Goal: Task Accomplishment & Management: Use online tool/utility

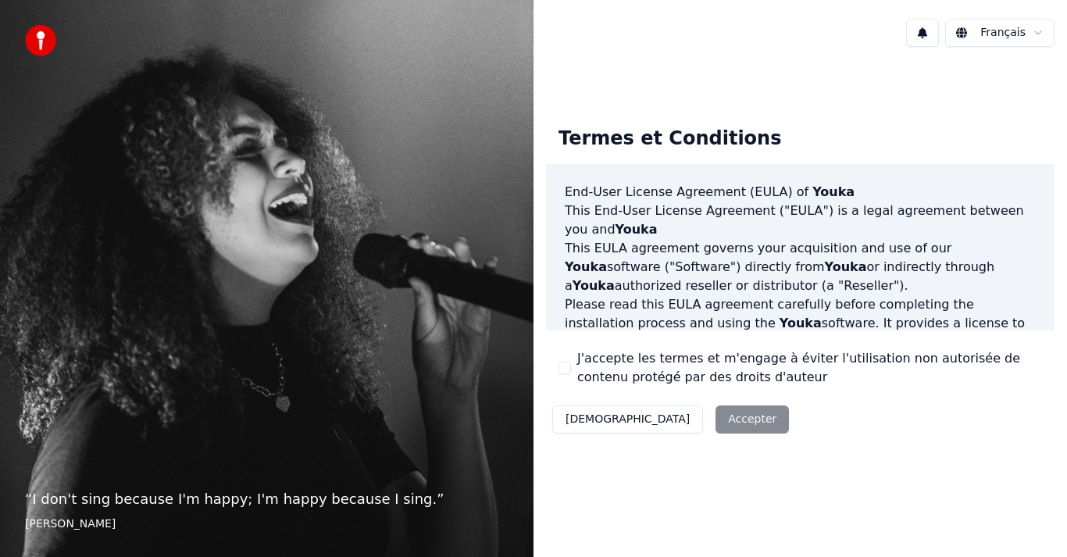
click at [662, 347] on div "Termes et Conditions End-User License Agreement ([PERSON_NAME]) of Youka This E…" at bounding box center [800, 277] width 509 height 327
click at [567, 363] on button "J'accepte les termes et m'engage à éviter l'utilisation non autorisée de conten…" at bounding box center [565, 368] width 12 height 12
click at [649, 404] on div "Décliner Accepter" at bounding box center [670, 419] width 249 height 41
click at [716, 420] on button "Accepter" at bounding box center [752, 419] width 73 height 28
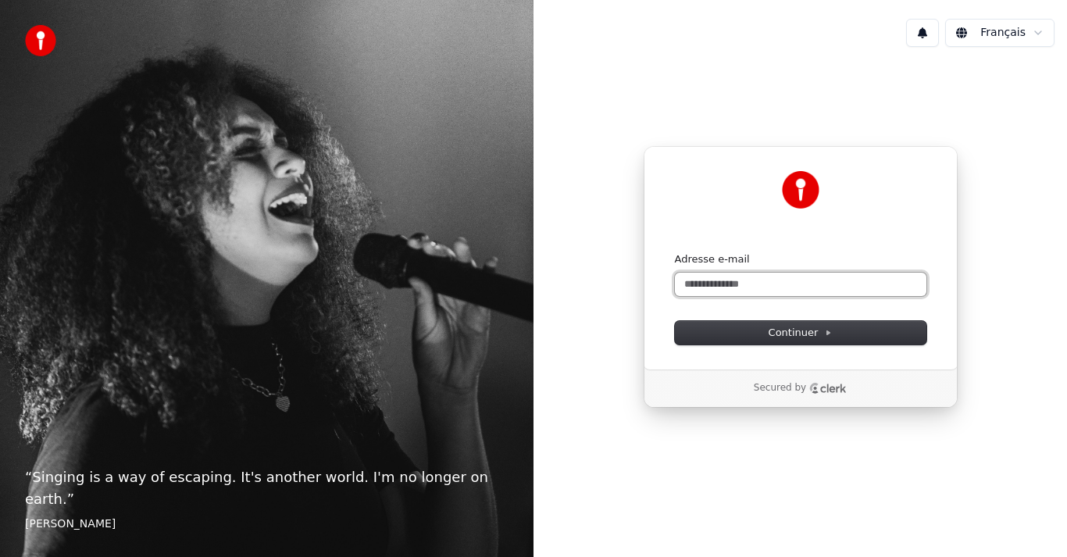
click at [804, 287] on input "Adresse e-mail" at bounding box center [801, 284] width 252 height 23
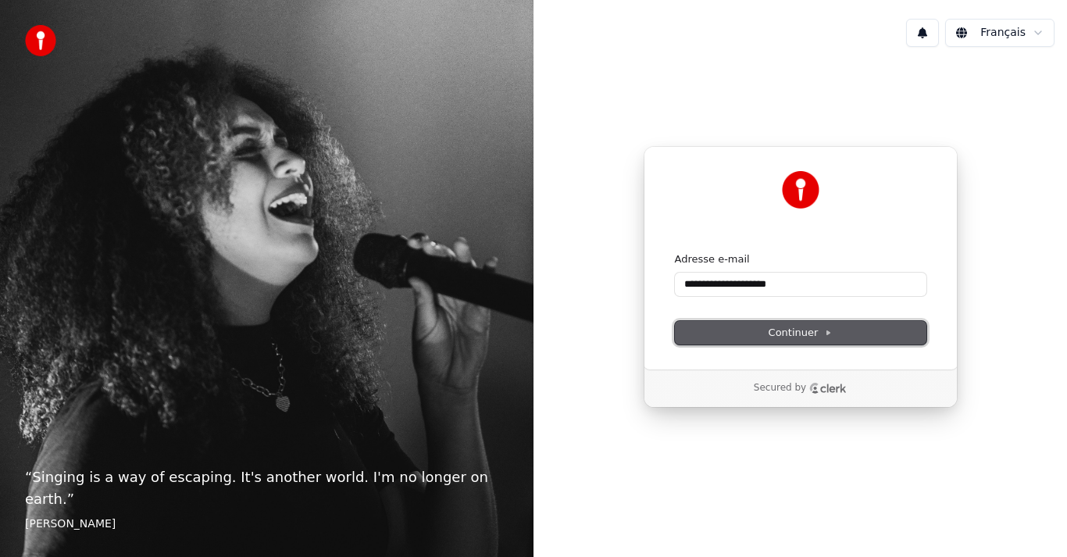
click at [799, 332] on span "Continuer" at bounding box center [801, 333] width 64 height 14
type input "**********"
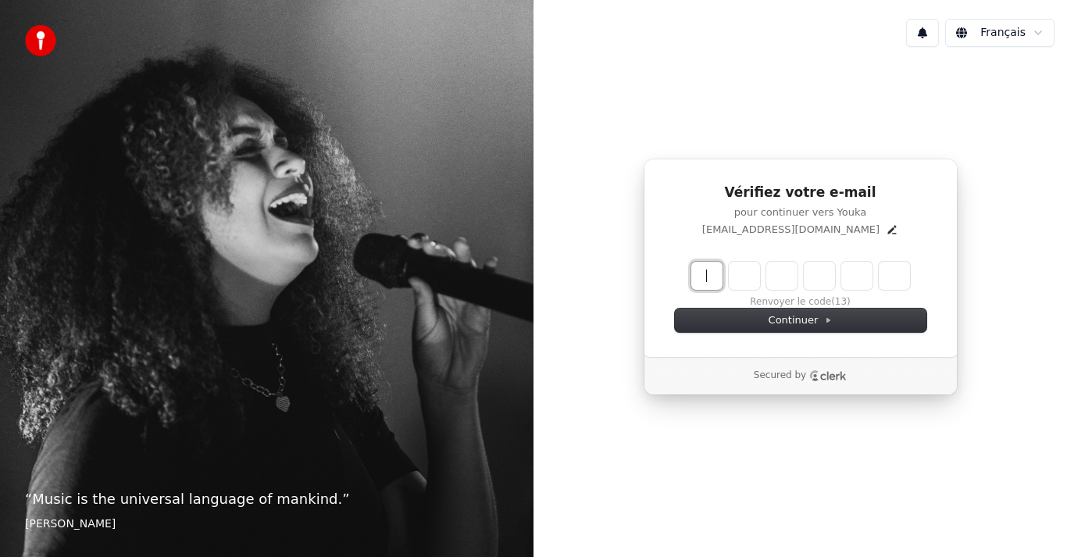
click at [699, 281] on input "Enter verification code" at bounding box center [800, 276] width 219 height 28
type input "******"
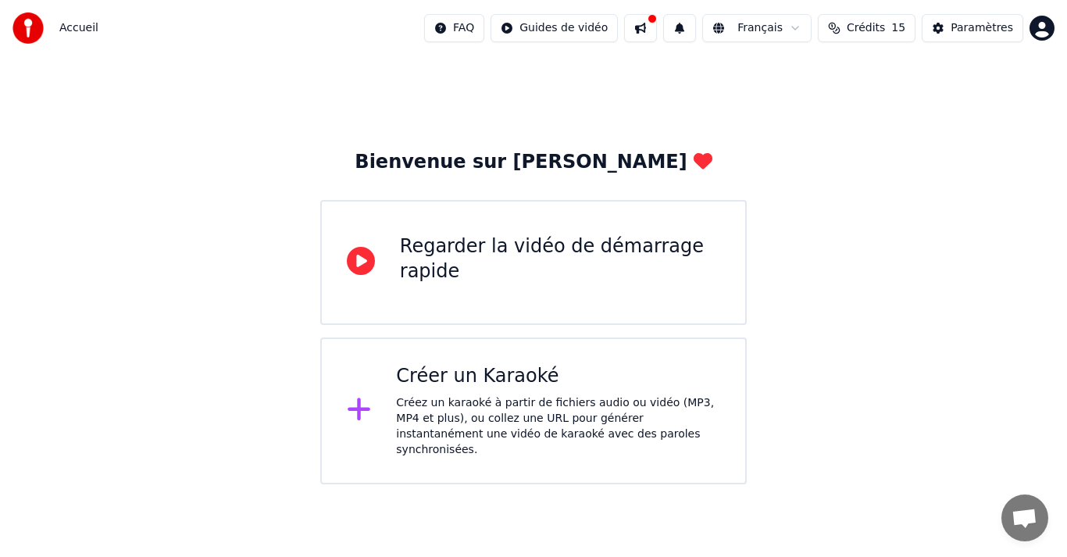
click at [551, 258] on div "Regarder la vidéo de démarrage rapide" at bounding box center [560, 259] width 320 height 50
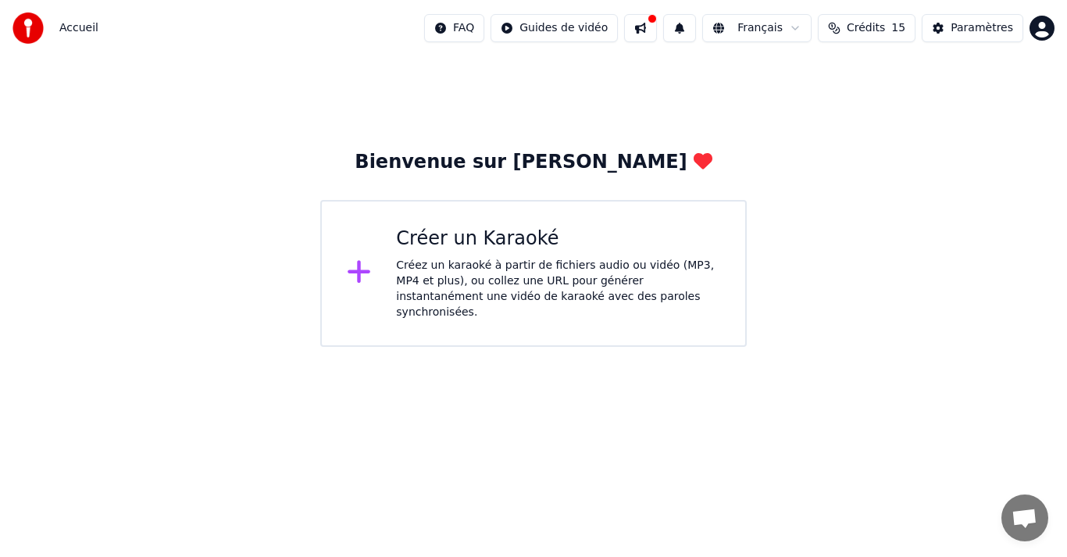
click at [468, 259] on div "Créez un karaoké à partir de fichiers audio ou vidéo (MP3, MP4 et plus), ou col…" at bounding box center [558, 289] width 324 height 62
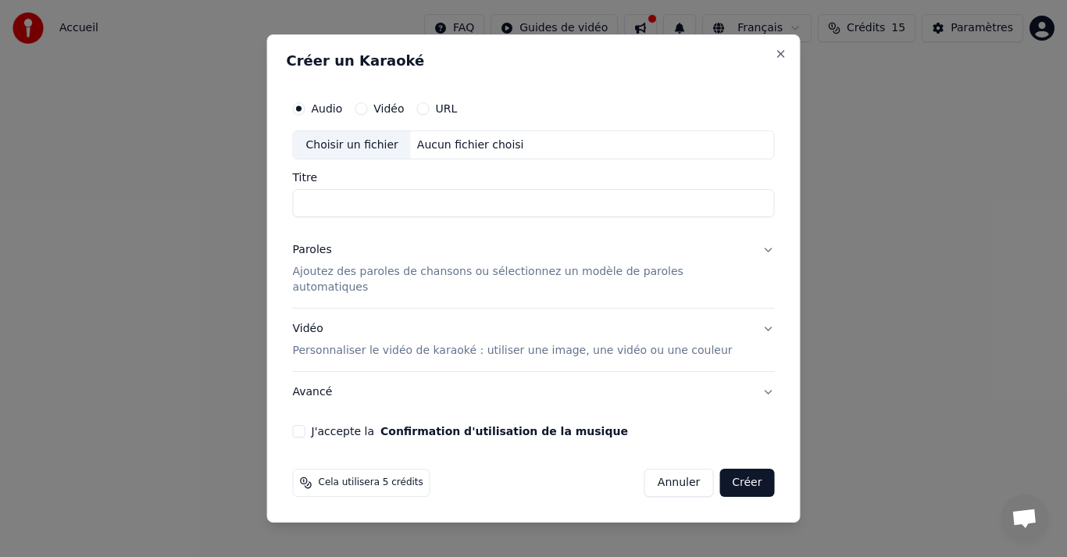
click at [430, 115] on button "URL" at bounding box center [423, 108] width 12 height 12
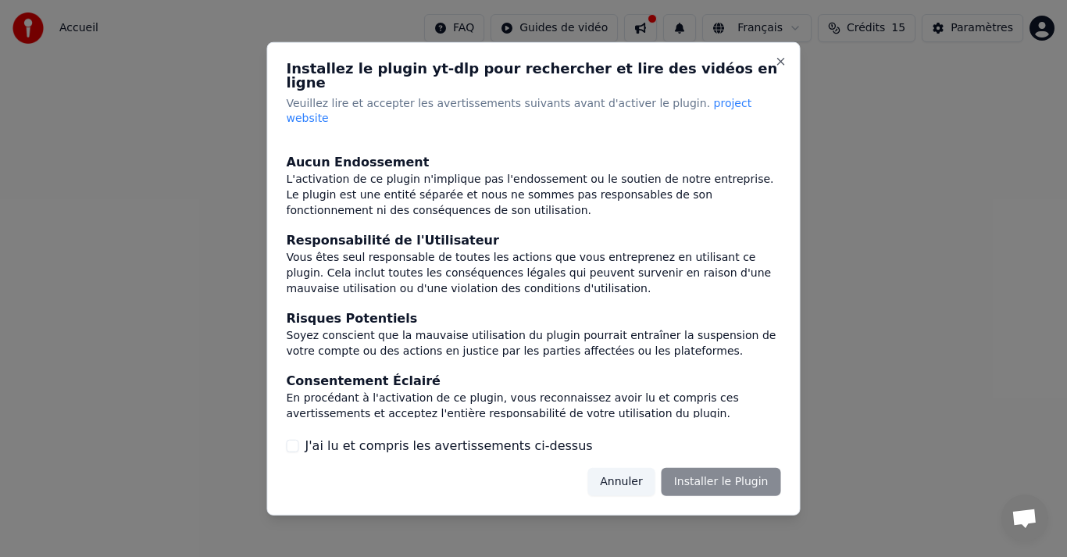
scroll to position [162, 0]
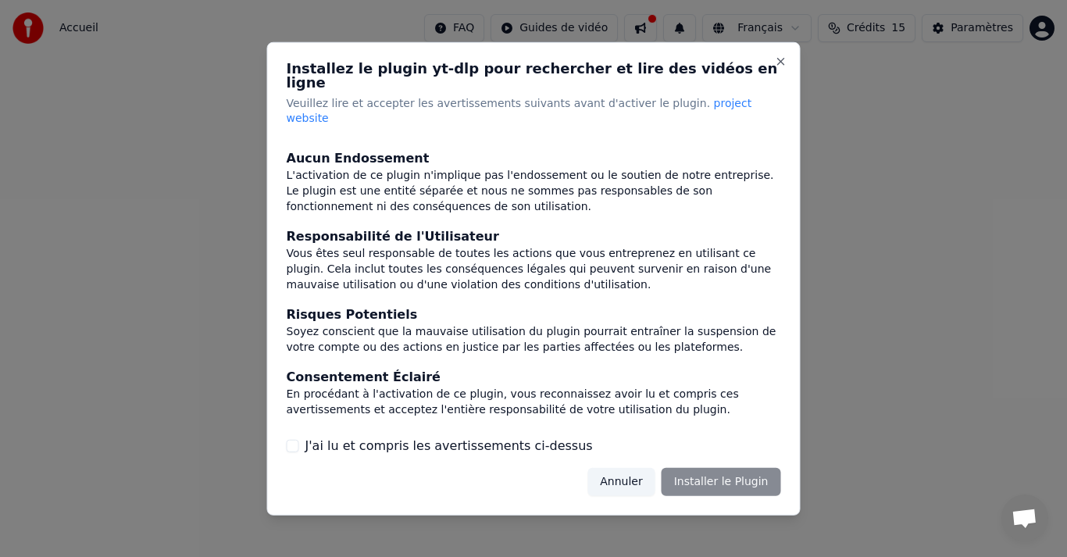
click at [296, 440] on button "J'ai lu et compris les avertissements ci-dessus" at bounding box center [293, 446] width 12 height 12
click at [719, 470] on button "Installer le Plugin" at bounding box center [722, 482] width 120 height 28
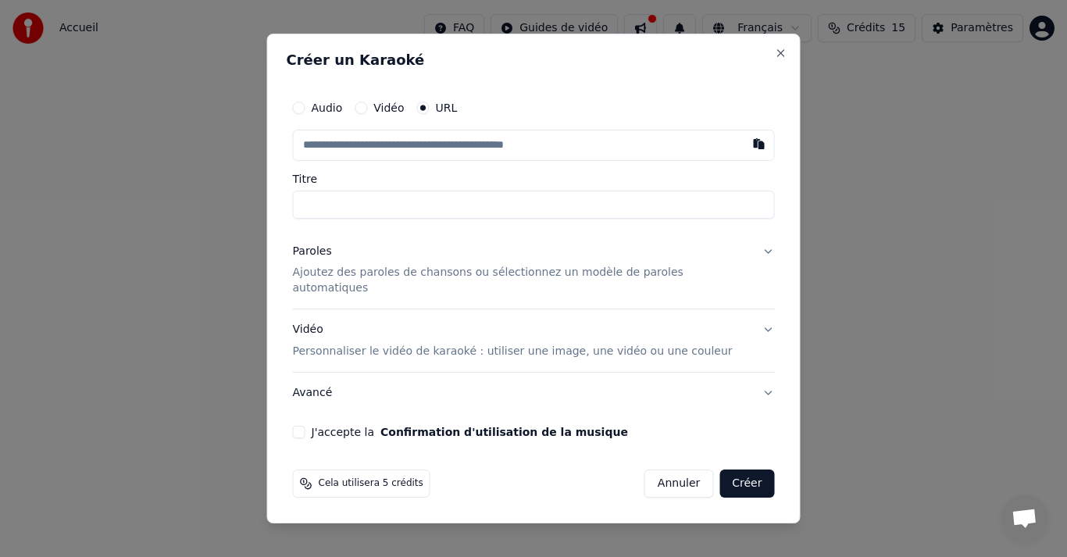
click at [748, 263] on button "Paroles Ajoutez des paroles de chansons ou sélectionnez un modèle de paroles au…" at bounding box center [534, 270] width 482 height 78
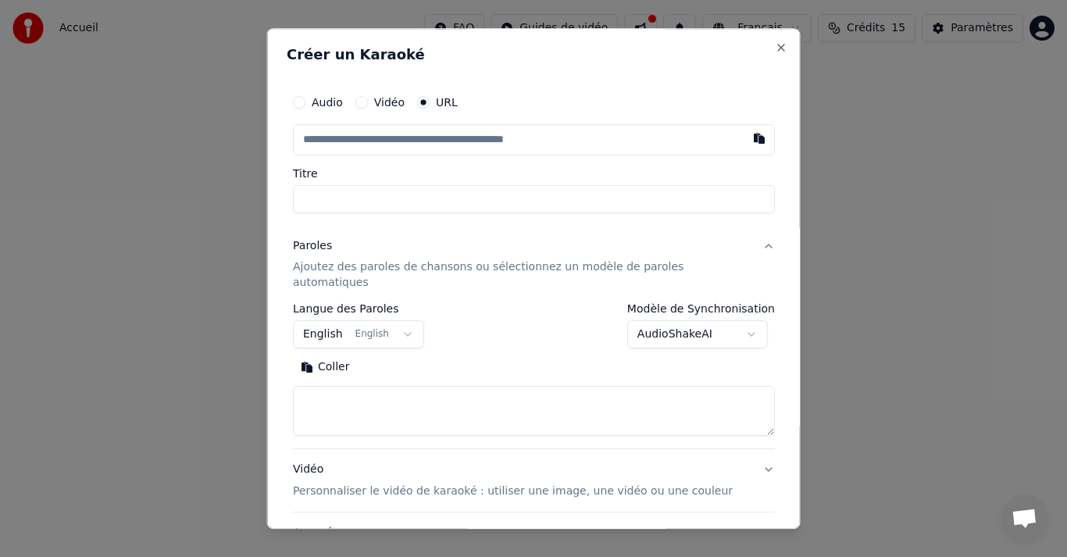
click at [420, 132] on input "text" at bounding box center [534, 139] width 482 height 31
click at [744, 136] on button "button" at bounding box center [759, 138] width 31 height 28
type input "**********"
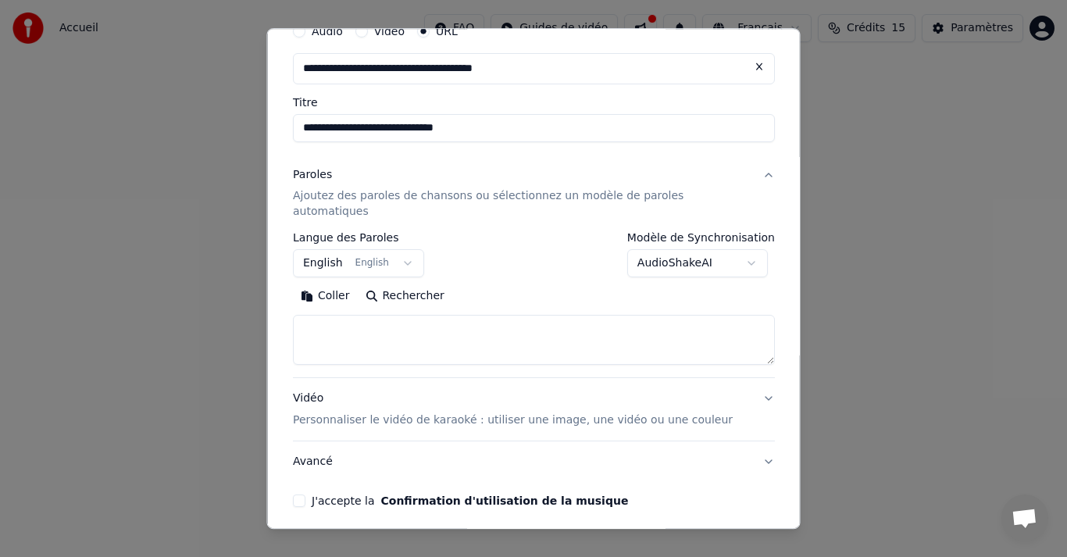
scroll to position [78, 0]
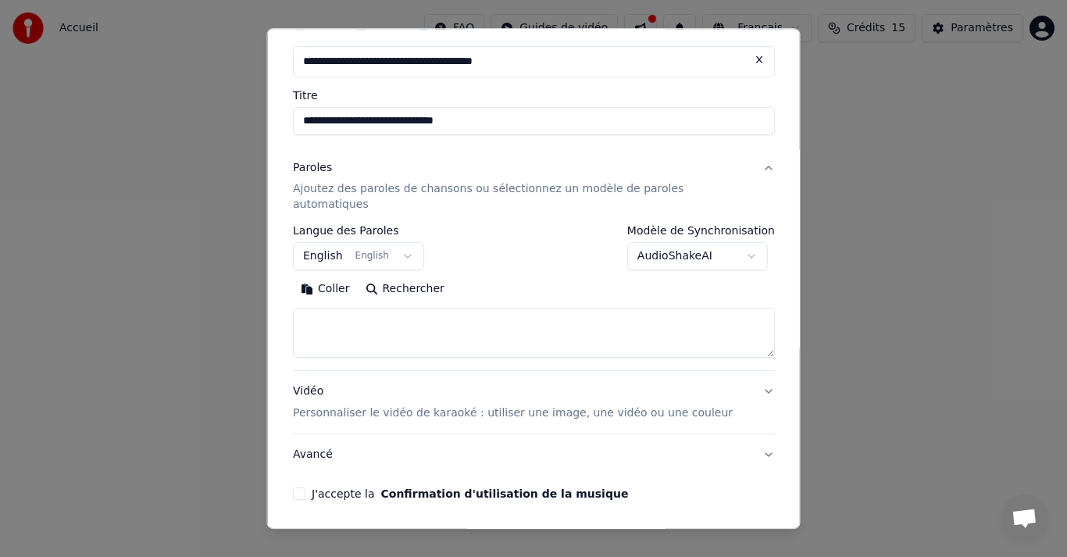
click at [408, 243] on button "English English" at bounding box center [358, 257] width 131 height 28
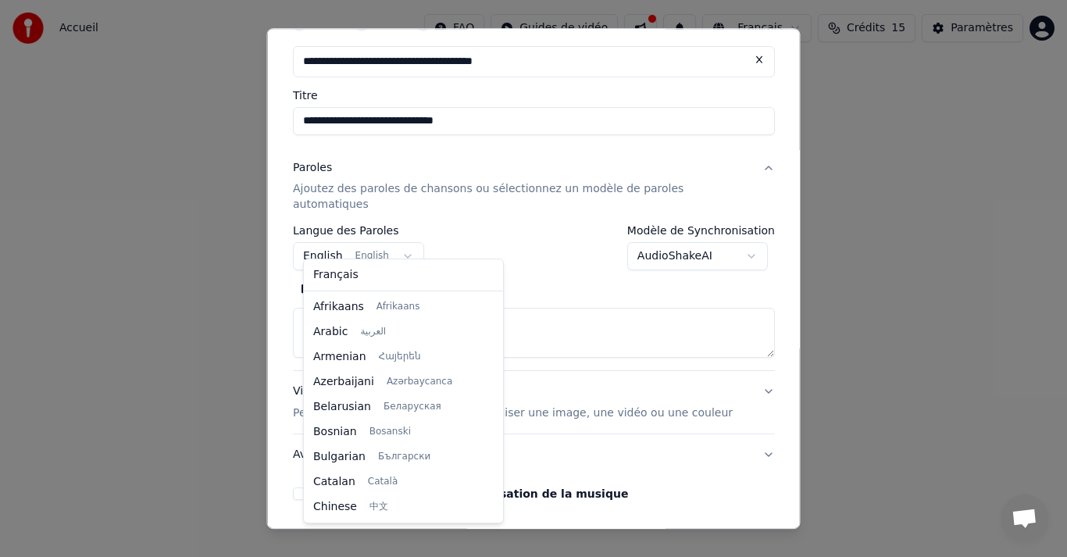
scroll to position [125, 0]
select select "**"
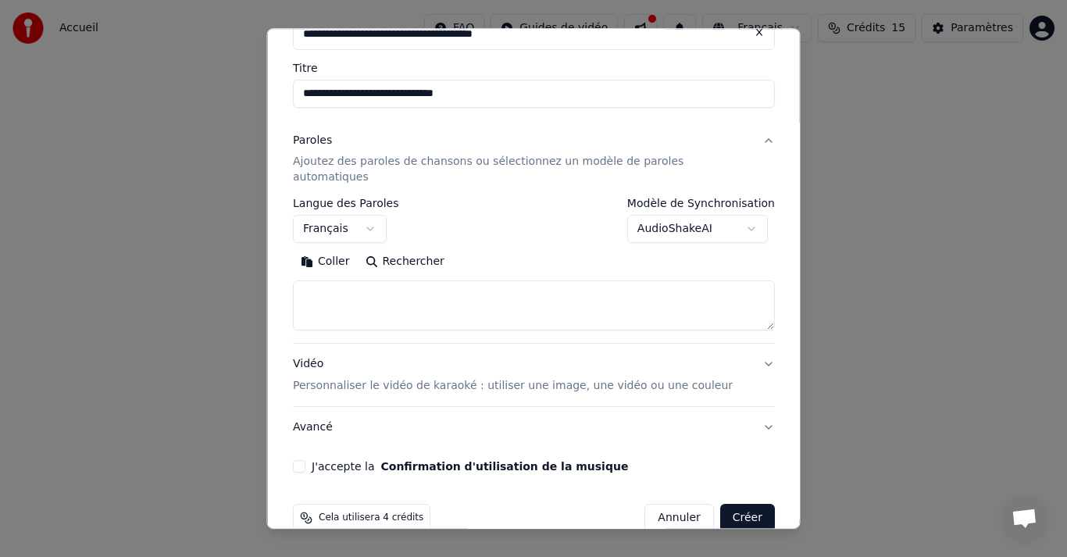
scroll to position [119, 0]
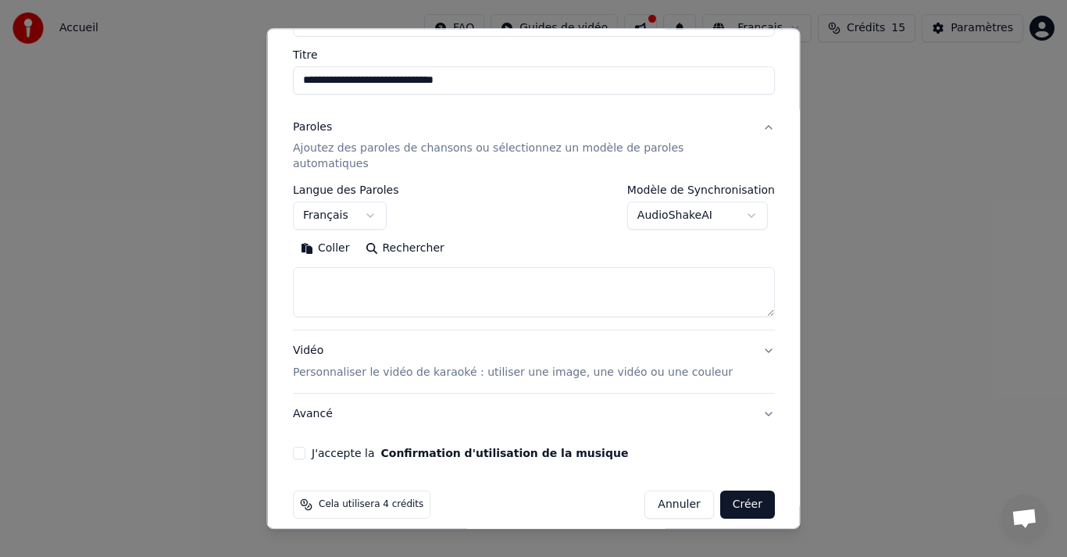
click at [375, 268] on textarea at bounding box center [534, 293] width 482 height 50
click at [331, 237] on button "Coller" at bounding box center [325, 249] width 65 height 25
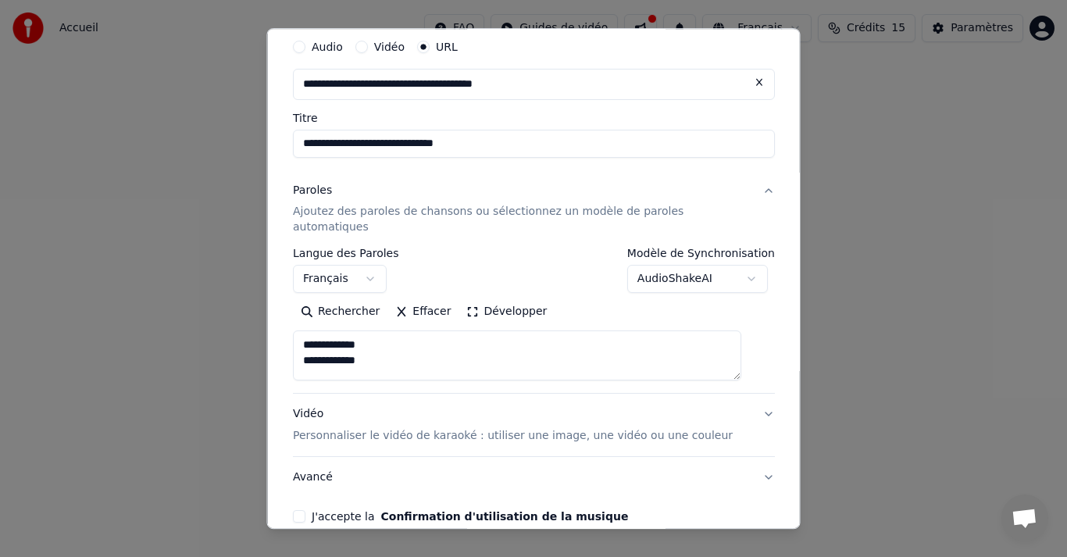
scroll to position [0, 0]
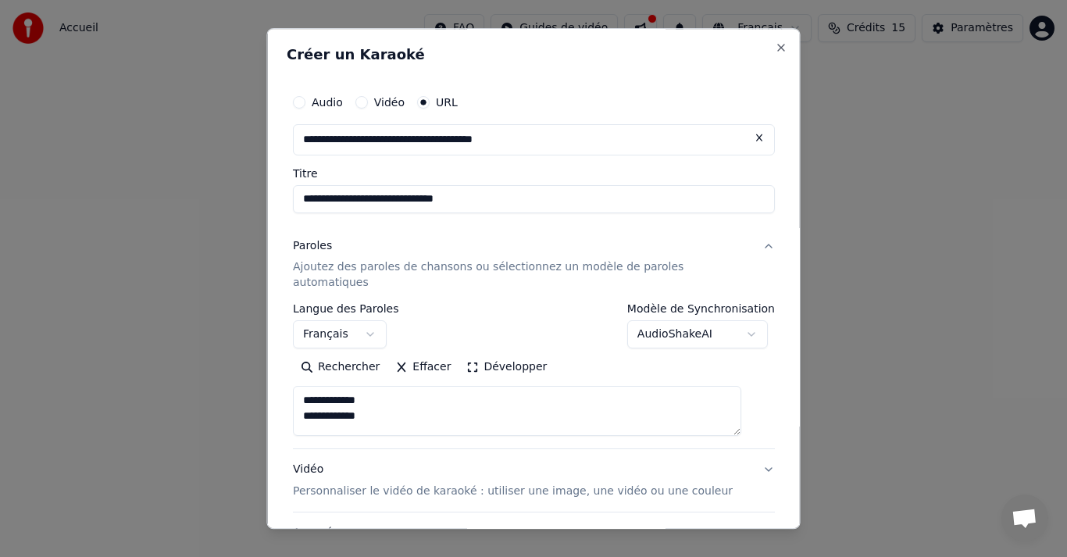
click at [389, 387] on textarea at bounding box center [517, 412] width 448 height 50
click at [313, 402] on textarea at bounding box center [517, 412] width 448 height 50
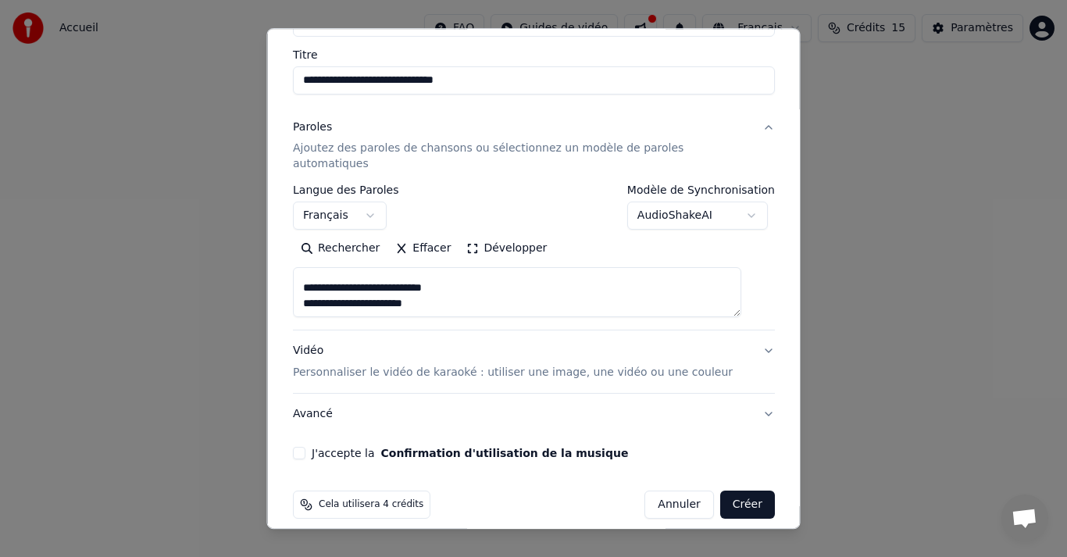
scroll to position [78, 0]
click at [474, 296] on textarea at bounding box center [517, 293] width 448 height 50
click at [388, 284] on textarea at bounding box center [517, 293] width 448 height 50
type textarea "**********"
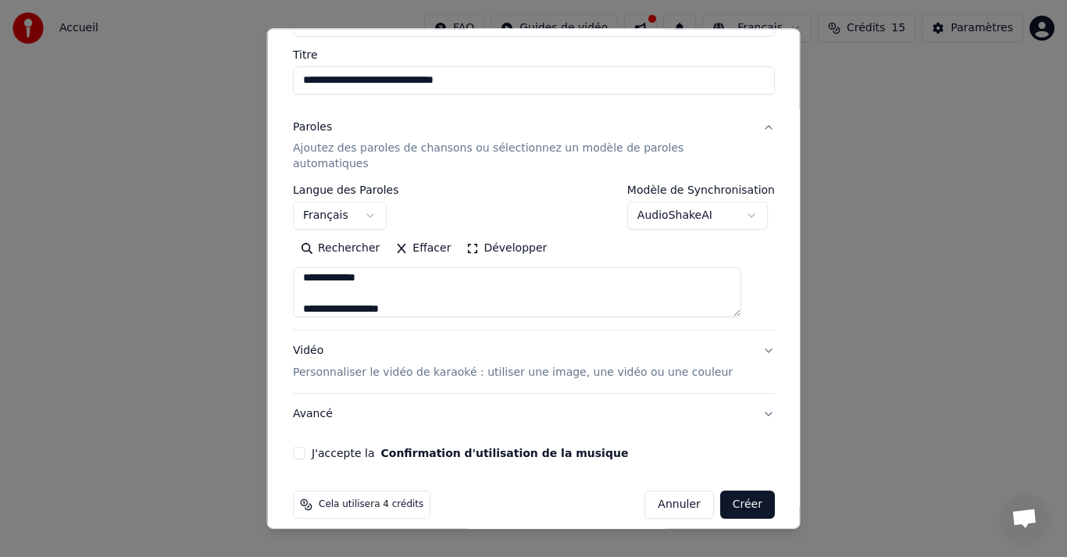
click at [414, 237] on button "Effacer" at bounding box center [422, 249] width 71 height 25
click at [334, 237] on button "Coller" at bounding box center [325, 249] width 65 height 25
type textarea "**********"
click at [423, 237] on button "Effacer" at bounding box center [422, 249] width 71 height 25
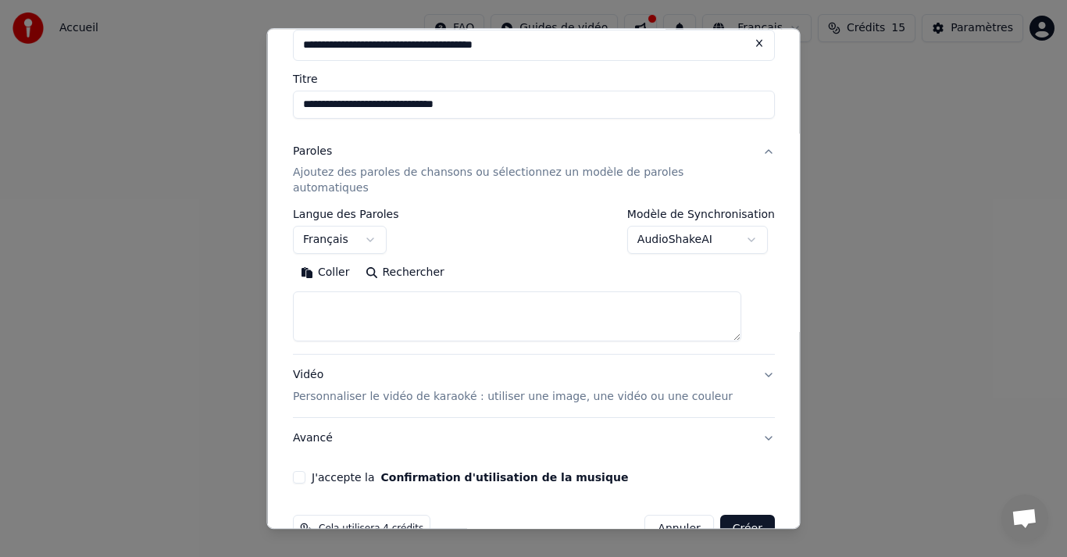
scroll to position [119, 0]
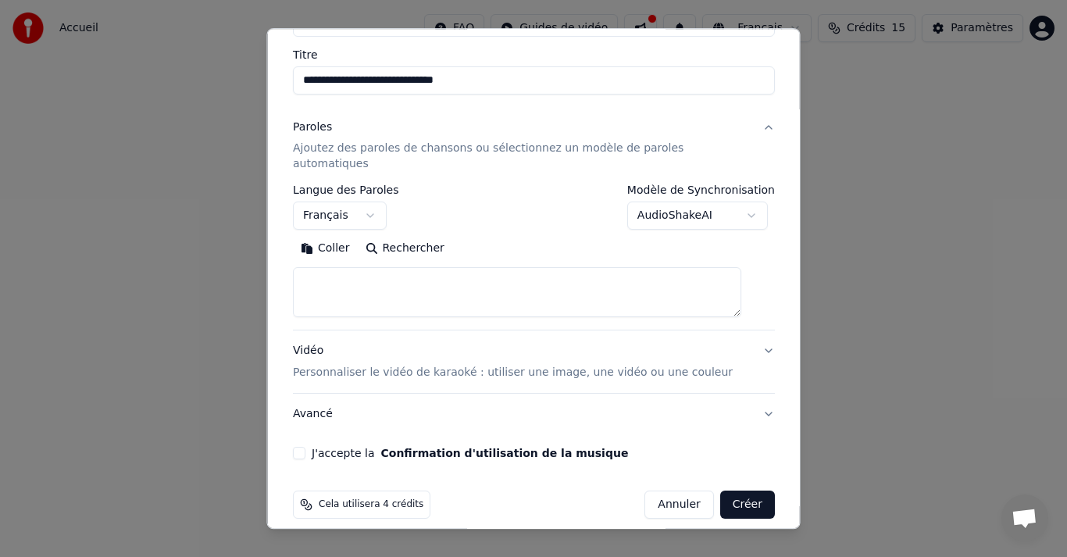
click at [336, 237] on button "Coller" at bounding box center [325, 249] width 65 height 25
click at [490, 366] on p "Personnaliser le vidéo de karaoké : utiliser une image, une vidéo ou une couleur" at bounding box center [513, 374] width 440 height 16
type textarea "**********"
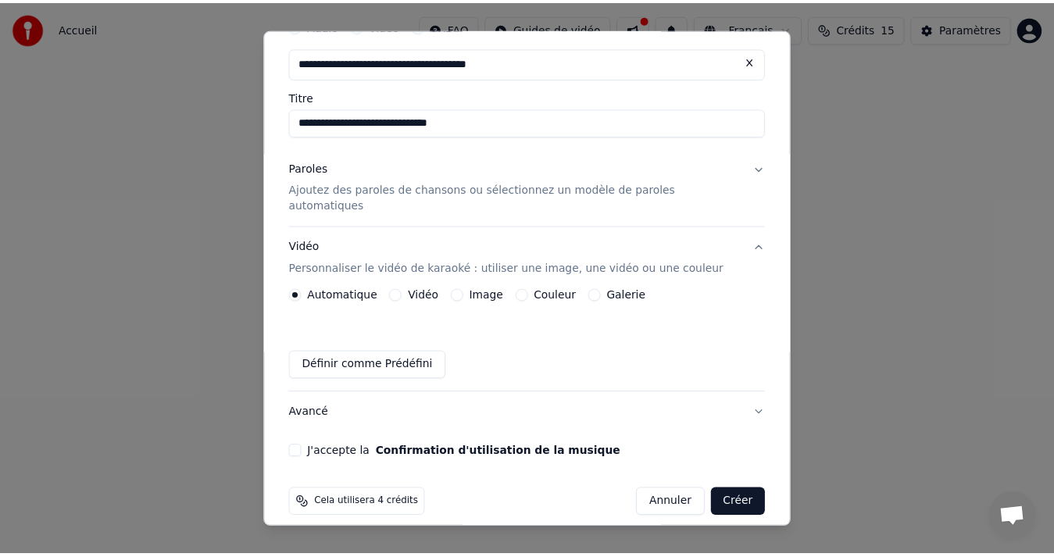
scroll to position [77, 0]
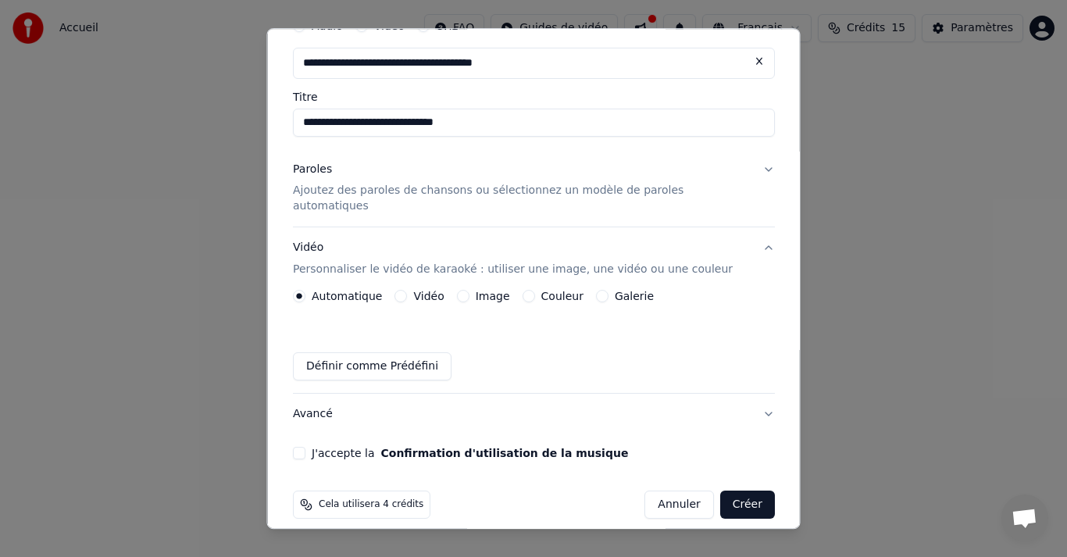
click at [530, 291] on button "Couleur" at bounding box center [528, 297] width 12 height 12
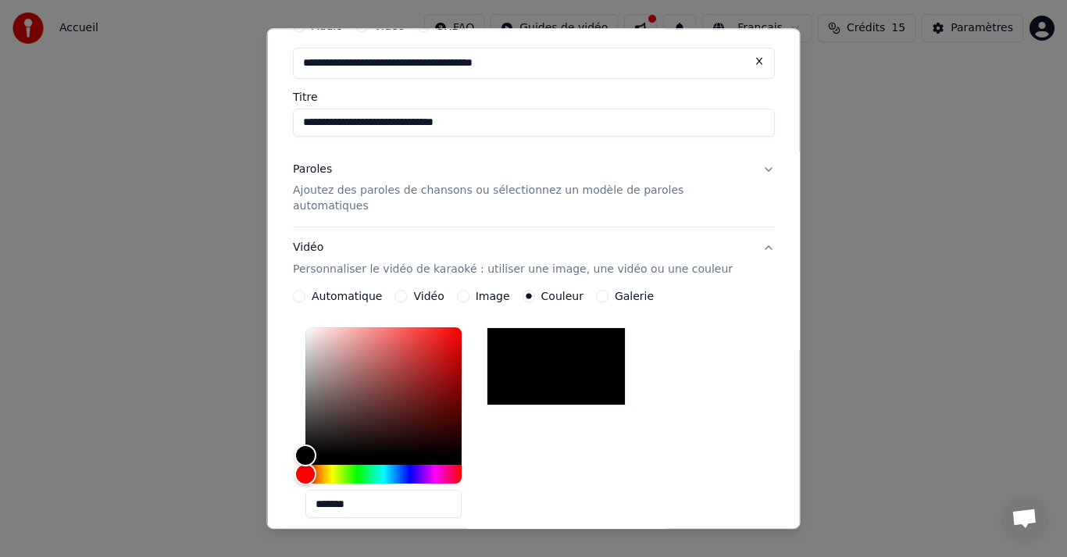
click at [344, 291] on label "Automatique" at bounding box center [347, 296] width 70 height 11
click at [305, 291] on button "Automatique" at bounding box center [299, 297] width 12 height 12
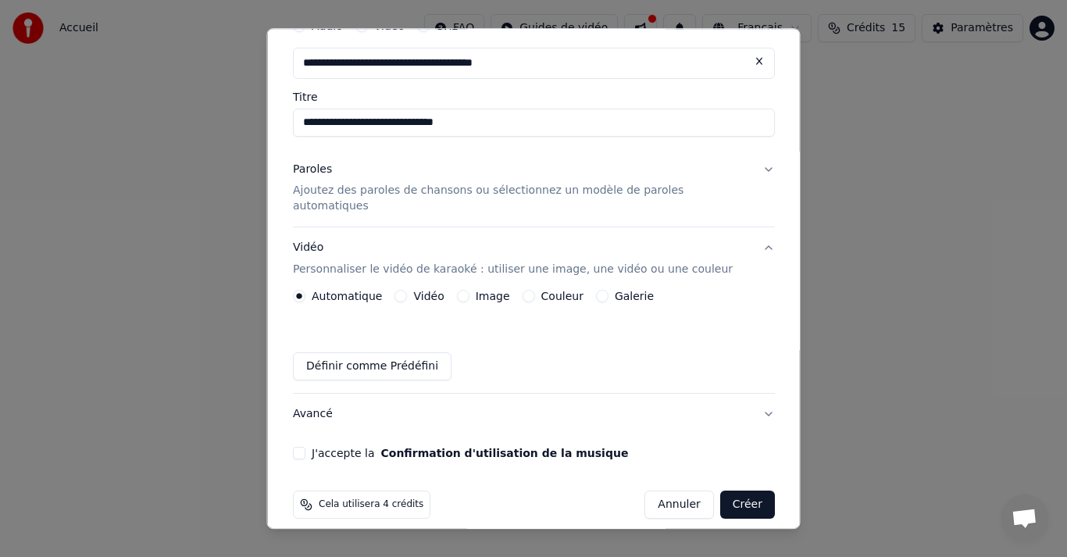
click at [305, 448] on button "J'accepte la Confirmation d'utilisation de la musique" at bounding box center [299, 454] width 12 height 12
click at [719, 491] on button "Créer" at bounding box center [746, 505] width 55 height 28
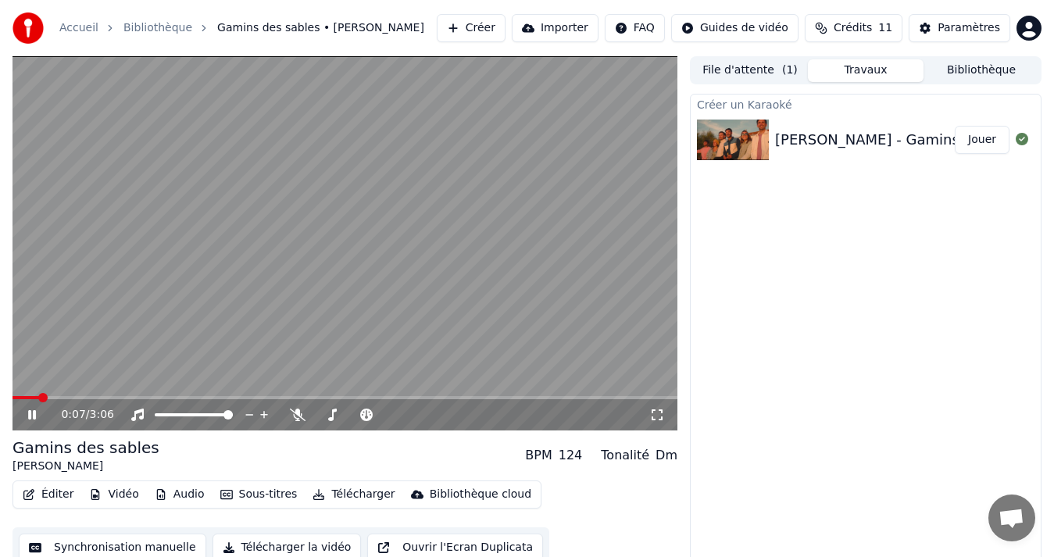
click at [102, 397] on span at bounding box center [344, 397] width 665 height 3
click at [20, 398] on span at bounding box center [56, 397] width 89 height 3
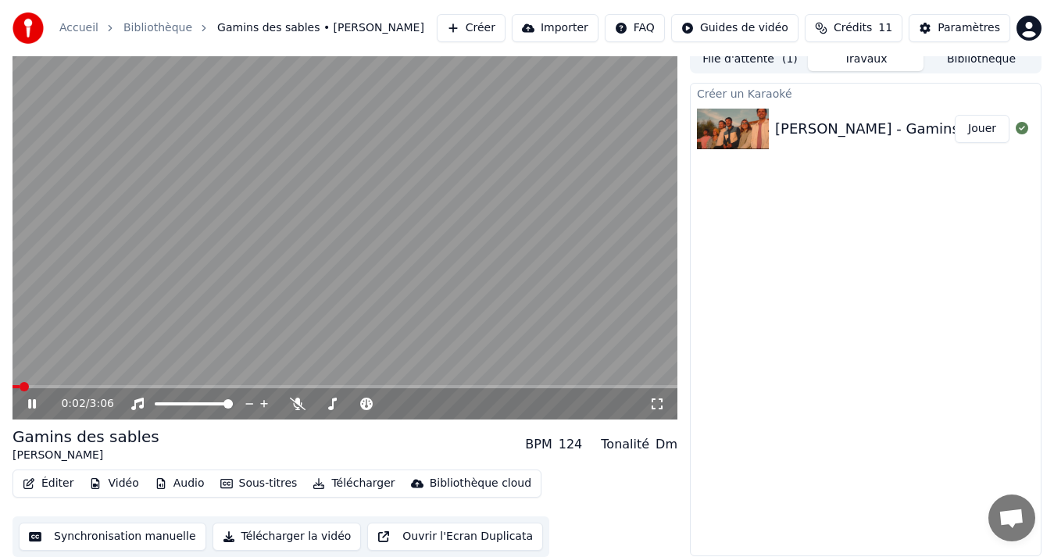
click at [248, 487] on button "Sous-titres" at bounding box center [259, 484] width 90 height 22
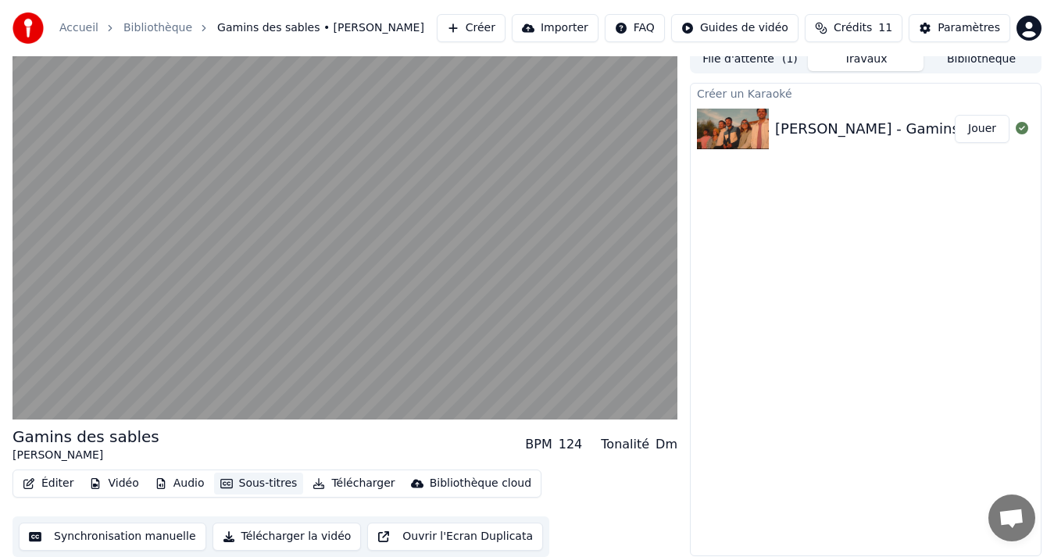
click at [248, 487] on button "Sous-titres" at bounding box center [259, 484] width 90 height 22
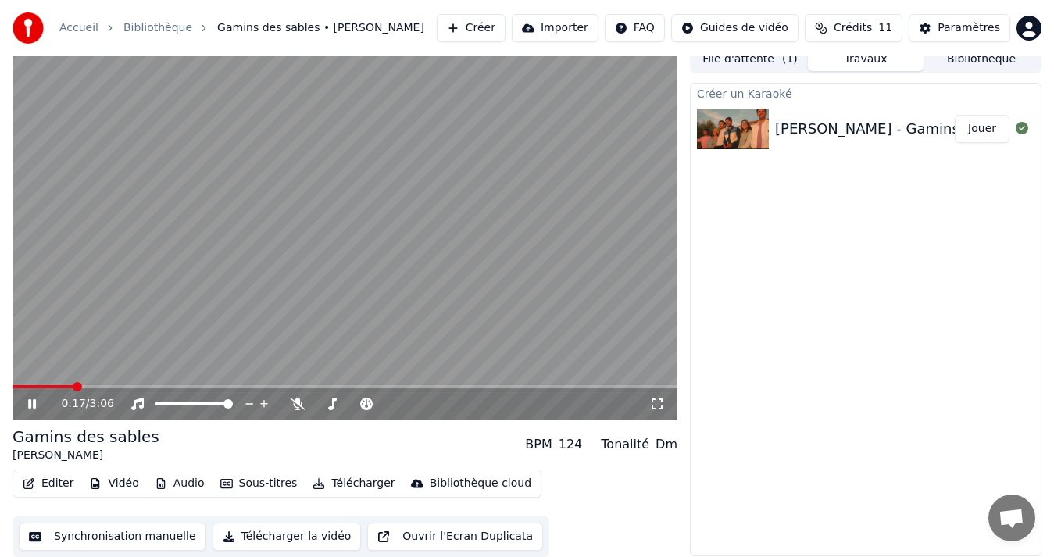
click at [19, 387] on span at bounding box center [42, 386] width 61 height 3
click at [356, 210] on video at bounding box center [344, 232] width 665 height 374
click at [264, 537] on button "Télécharger la vidéo" at bounding box center [286, 537] width 149 height 28
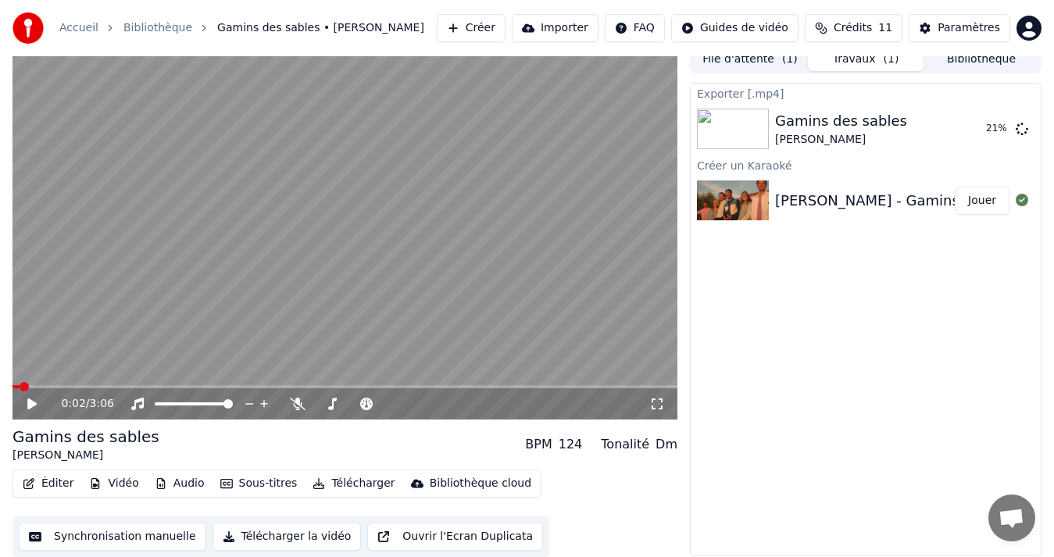
click at [34, 408] on icon at bounding box center [43, 404] width 36 height 12
click at [34, 403] on icon at bounding box center [32, 403] width 8 height 9
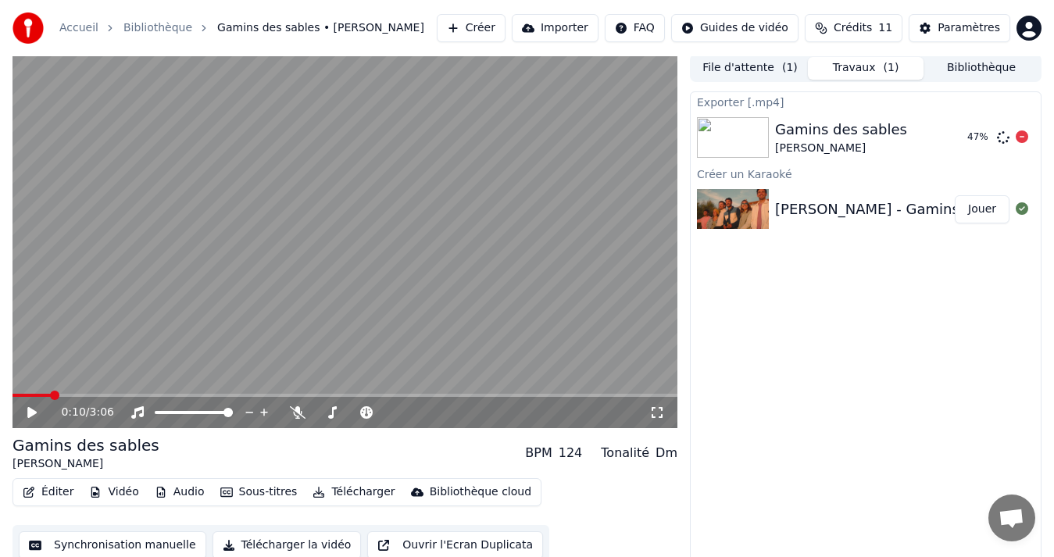
scroll to position [0, 0]
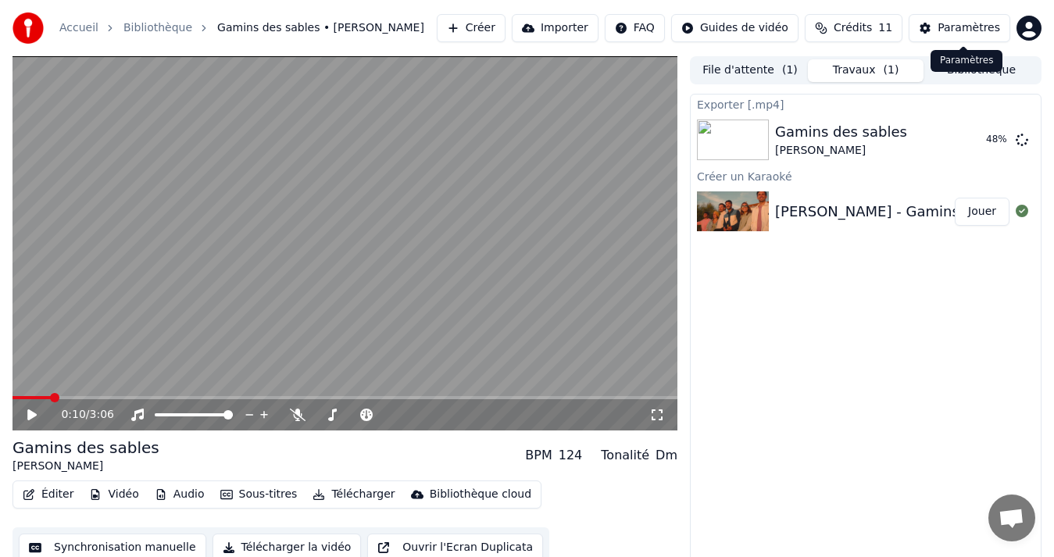
click at [956, 32] on div "Paramètres" at bounding box center [968, 28] width 62 height 16
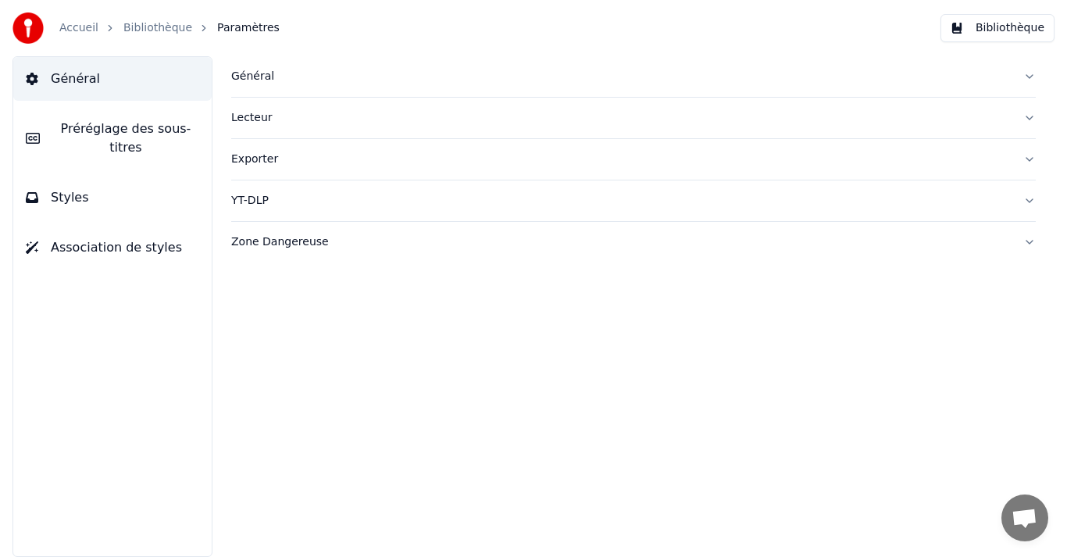
click at [1022, 26] on button "Bibliothèque" at bounding box center [998, 28] width 114 height 28
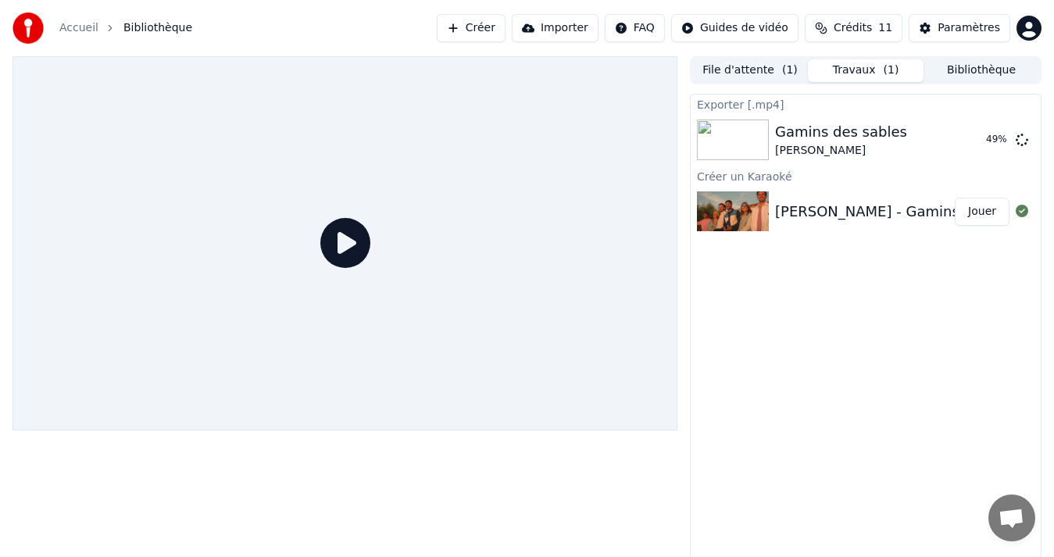
click at [858, 69] on button "Travaux ( 1 )" at bounding box center [866, 70] width 116 height 23
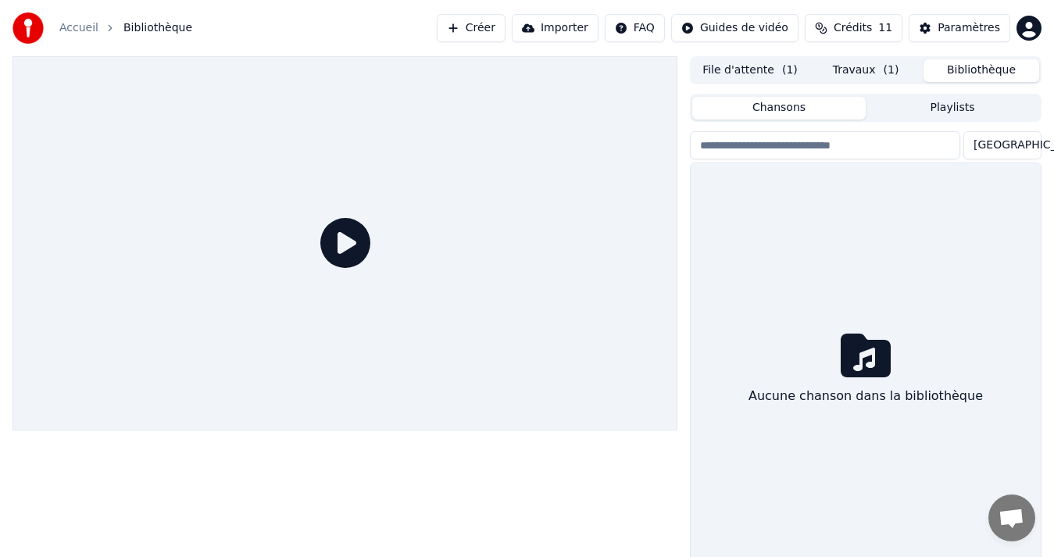
click at [972, 73] on button "Bibliothèque" at bounding box center [981, 70] width 116 height 23
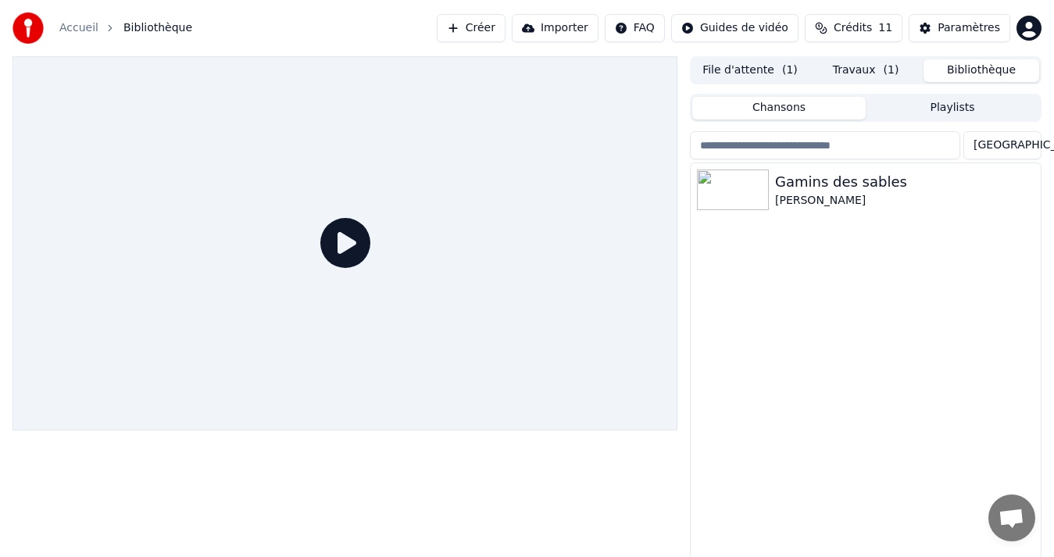
click at [856, 68] on button "Travaux ( 1 )" at bounding box center [866, 70] width 116 height 23
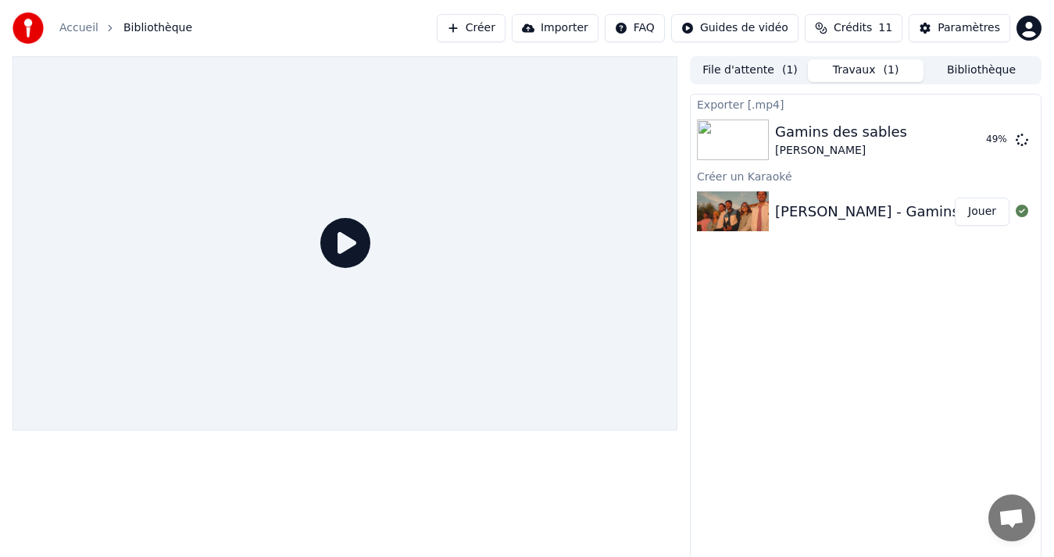
click at [747, 69] on button "File d'attente ( 1 )" at bounding box center [750, 70] width 116 height 23
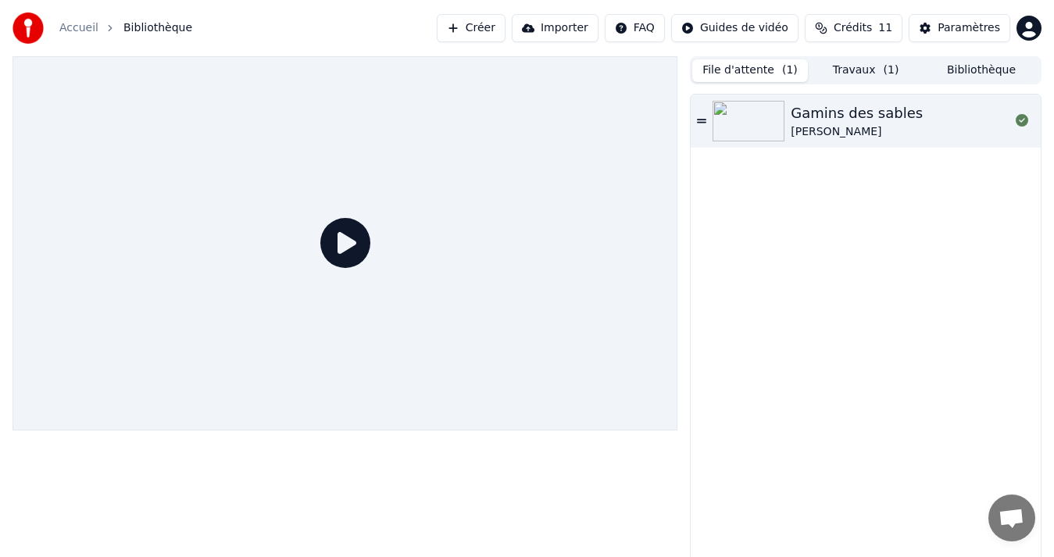
click at [862, 66] on button "Travaux ( 1 )" at bounding box center [866, 70] width 116 height 23
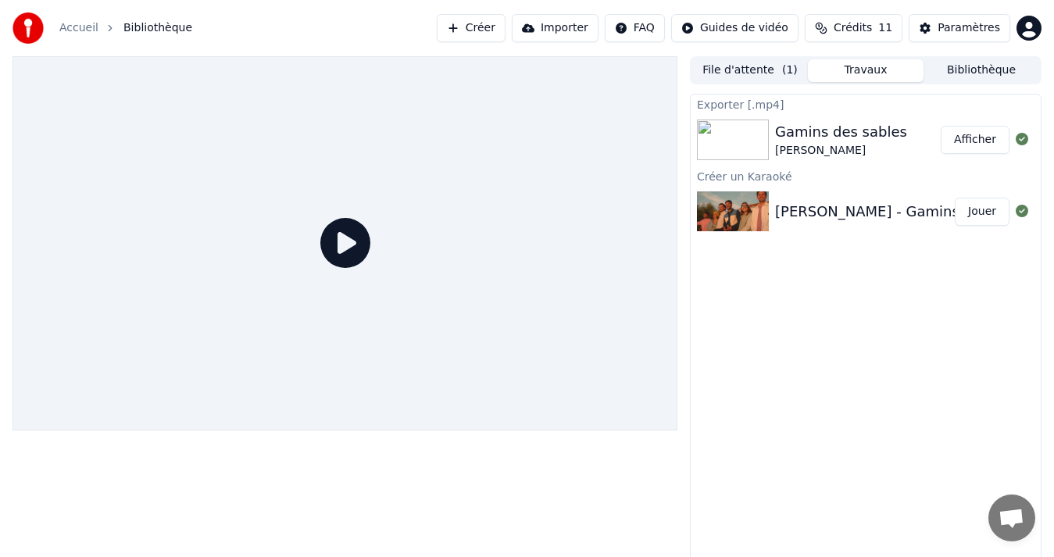
click at [972, 142] on button "Afficher" at bounding box center [975, 140] width 69 height 28
click at [741, 66] on button "File d'attente ( 1 )" at bounding box center [750, 70] width 116 height 23
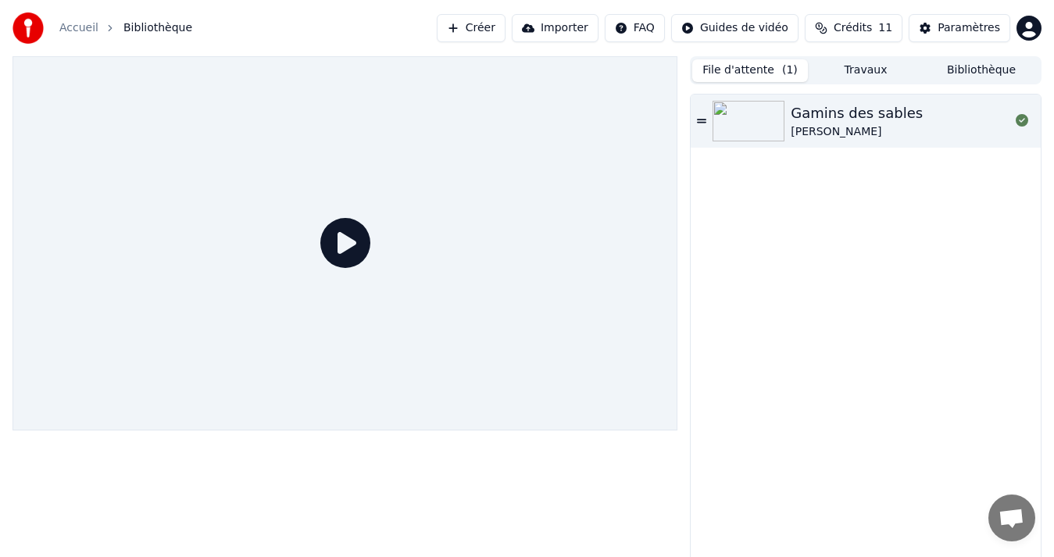
click at [862, 114] on div "Gamins des sables" at bounding box center [857, 113] width 132 height 22
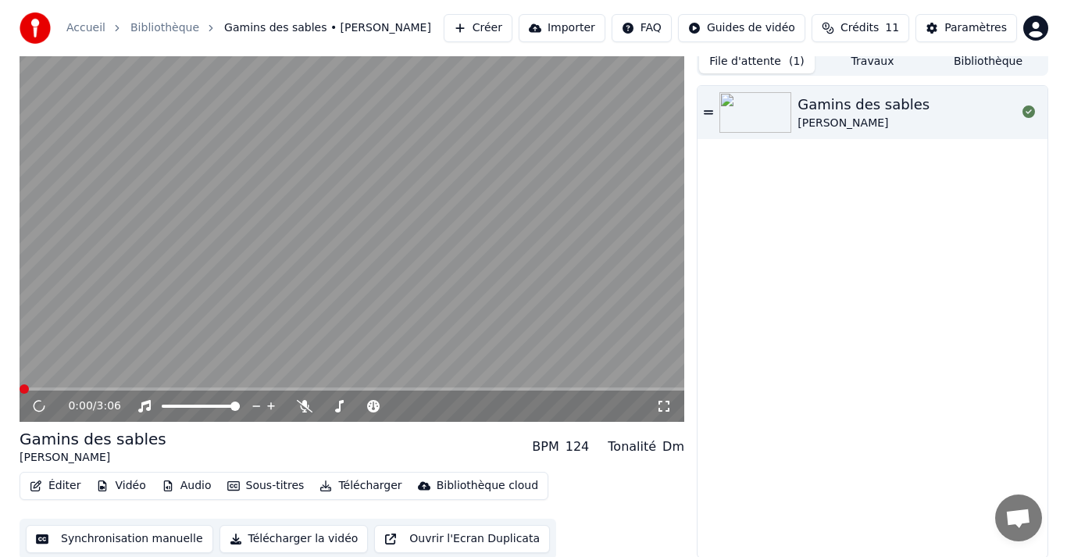
scroll to position [11, 0]
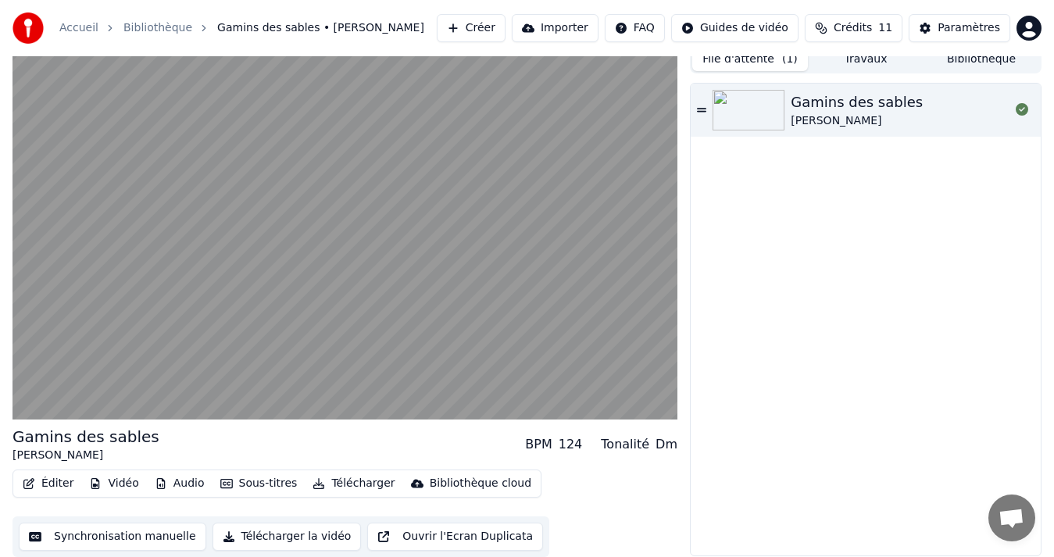
click at [100, 484] on button "Vidéo" at bounding box center [114, 484] width 62 height 22
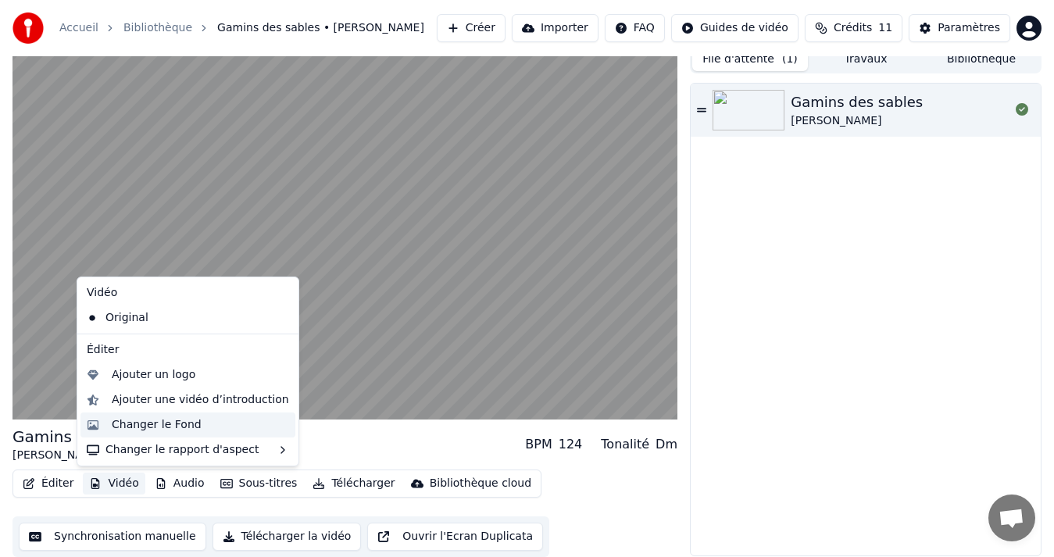
click at [178, 426] on div "Changer le Fond" at bounding box center [157, 425] width 90 height 16
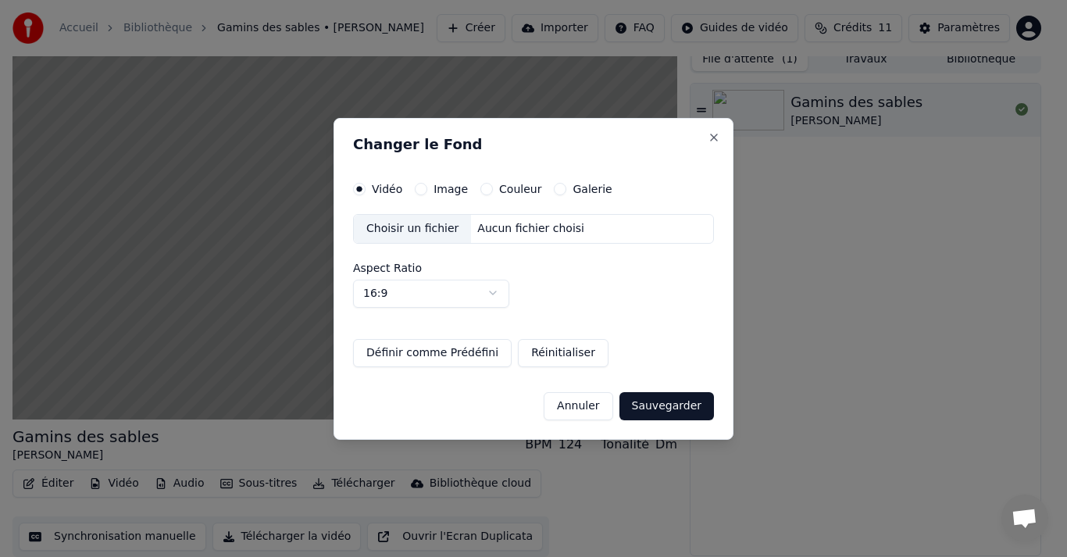
click at [418, 187] on button "Image" at bounding box center [421, 189] width 12 height 12
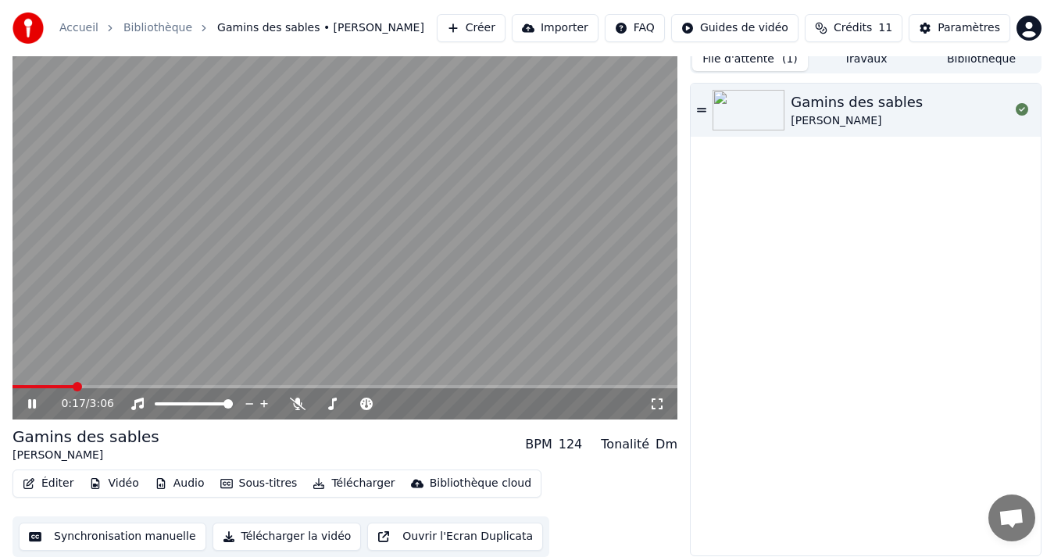
click at [355, 269] on video at bounding box center [344, 232] width 665 height 374
click at [100, 488] on button "Vidéo" at bounding box center [114, 484] width 62 height 22
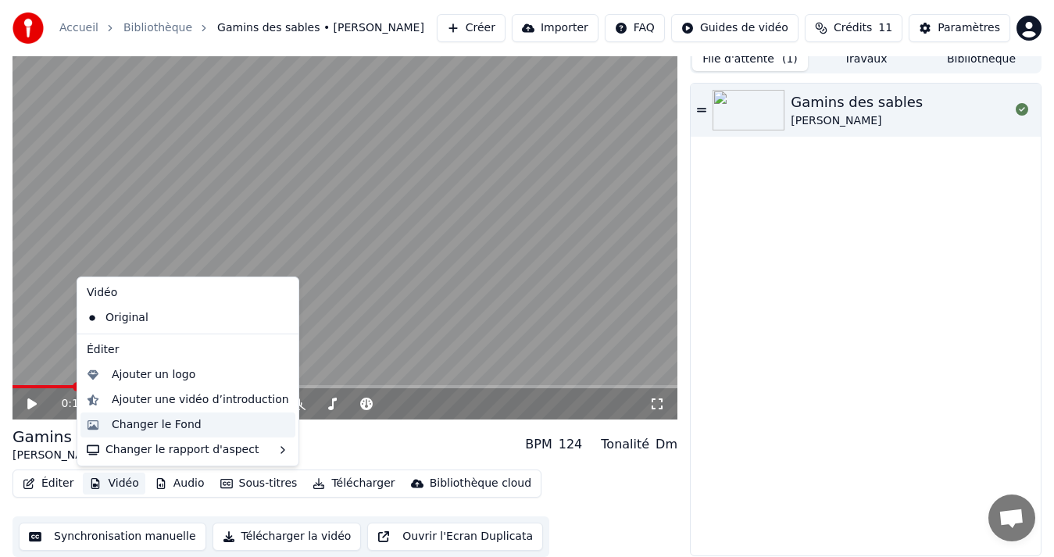
click at [162, 429] on div "Changer le Fond" at bounding box center [157, 425] width 90 height 16
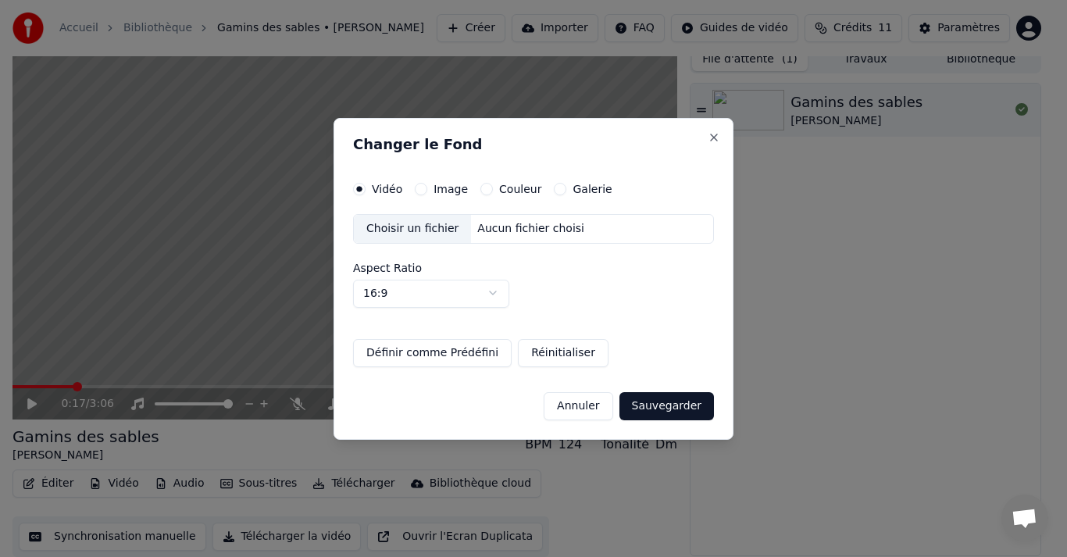
click at [419, 188] on button "Image" at bounding box center [421, 189] width 12 height 12
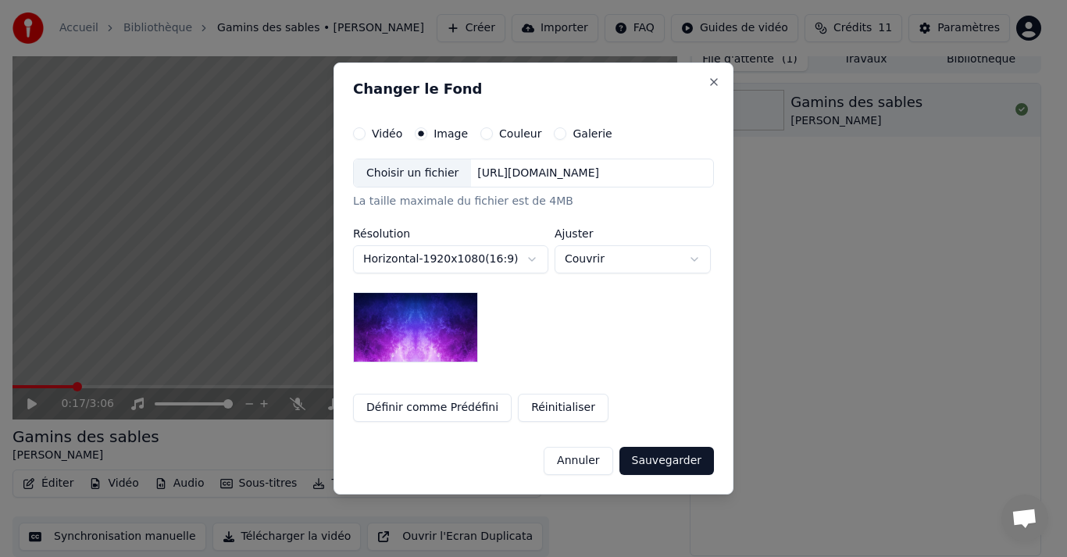
click at [605, 175] on div "https://imagedelivery.net/jkI57_JBx8hWPzcSI-uF5w/c7639807-3f76-4ea5-9112-66e75e…" at bounding box center [538, 174] width 134 height 16
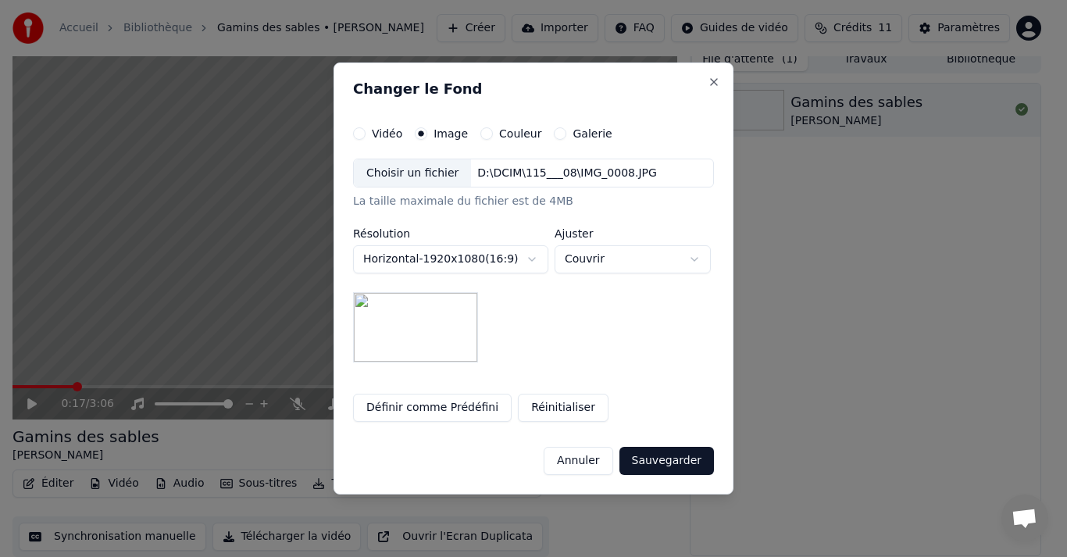
click at [682, 267] on body "**********" at bounding box center [527, 267] width 1054 height 557
click at [660, 254] on body "**********" at bounding box center [527, 267] width 1054 height 557
click at [485, 135] on button "Couleur" at bounding box center [486, 133] width 12 height 12
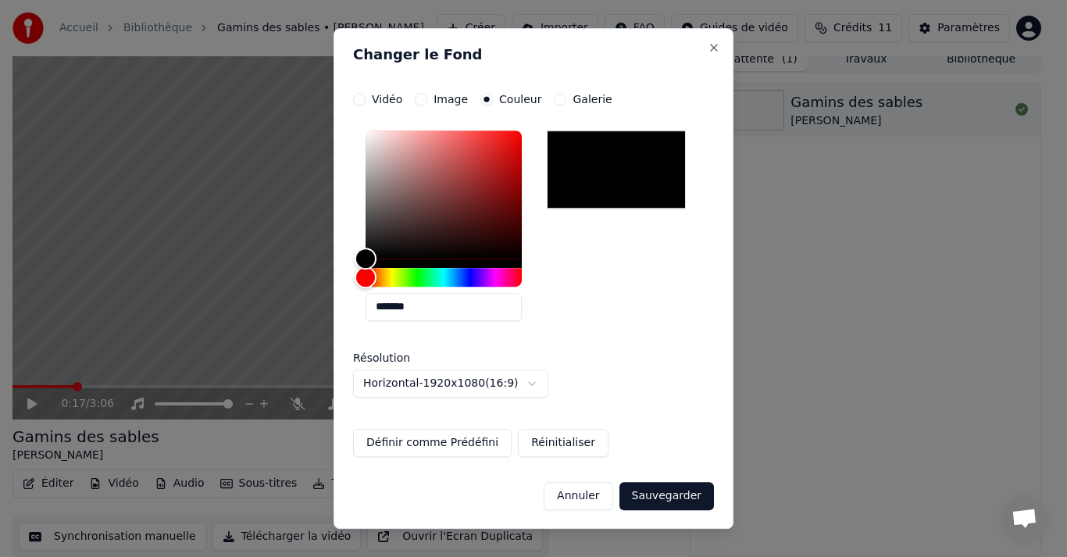
click at [554, 102] on button "Galerie" at bounding box center [560, 99] width 12 height 12
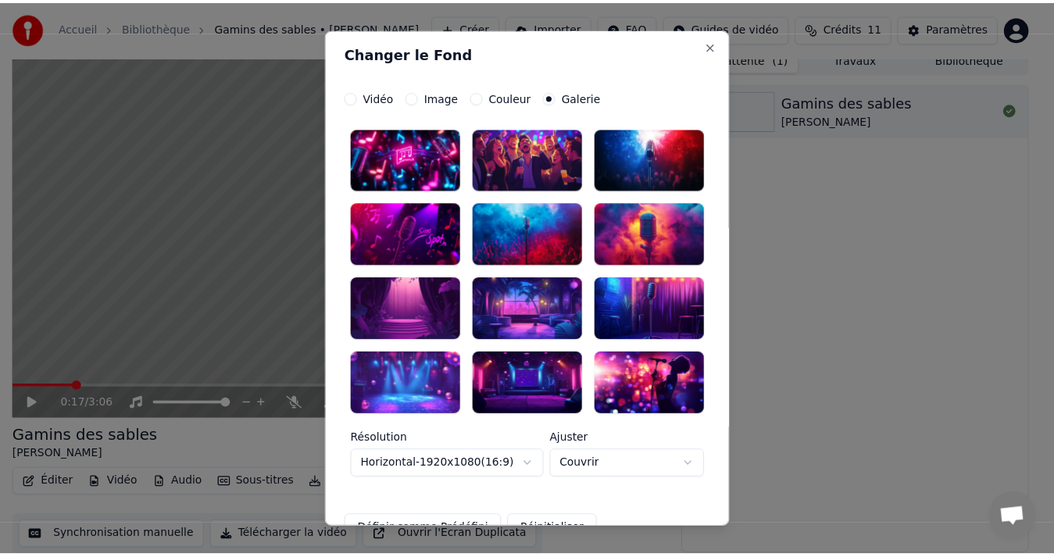
scroll to position [0, 0]
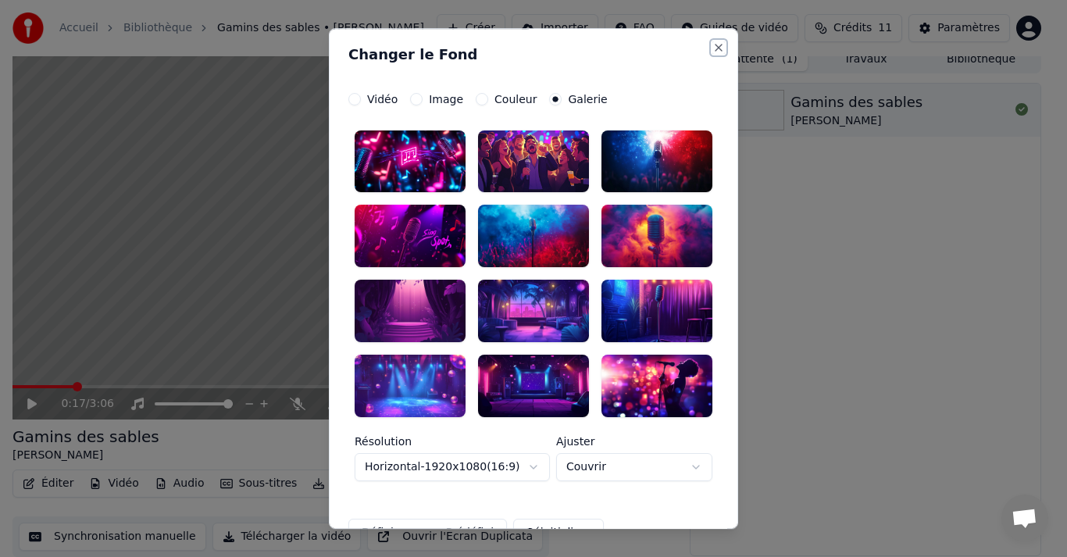
click at [712, 49] on button "Close" at bounding box center [718, 47] width 12 height 12
